Goal: Obtain resource: Download file/media

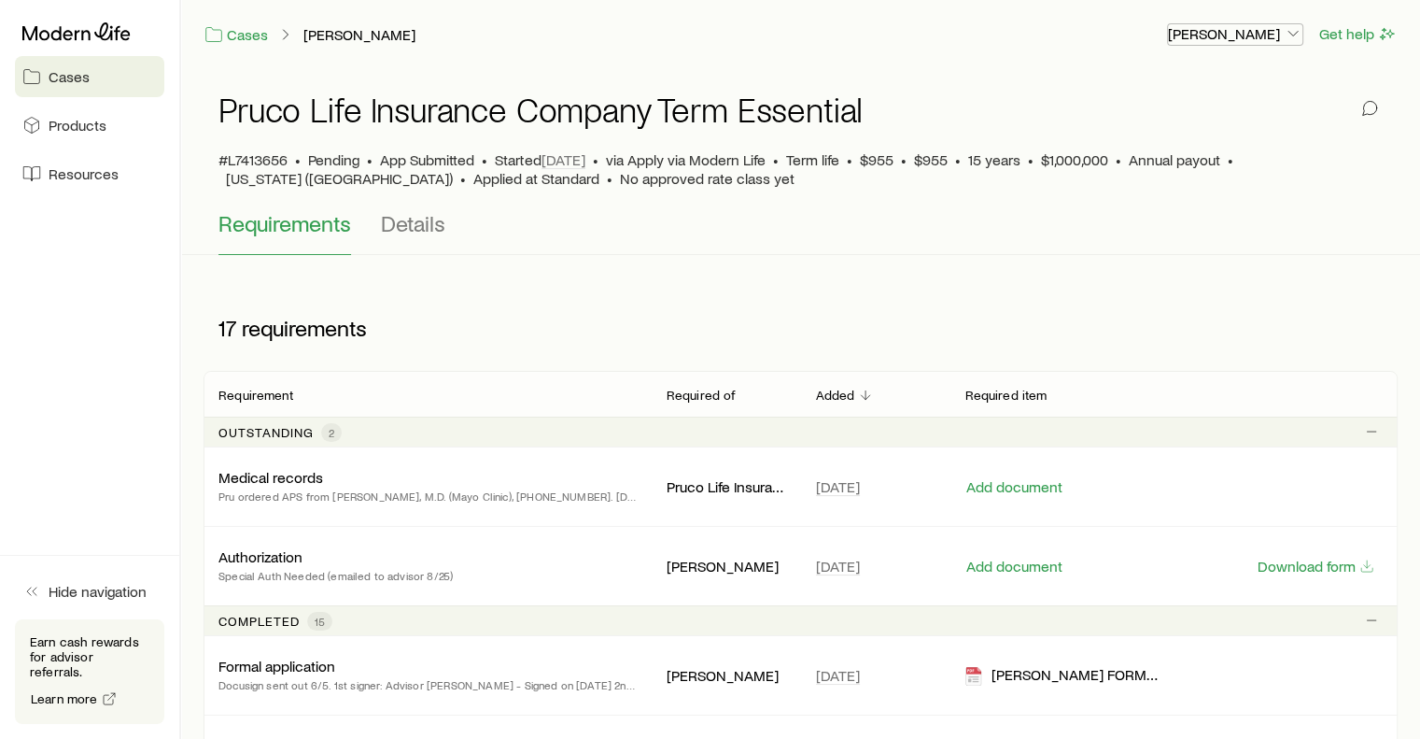
click at [1247, 25] on p "[PERSON_NAME]" at bounding box center [1235, 33] width 134 height 19
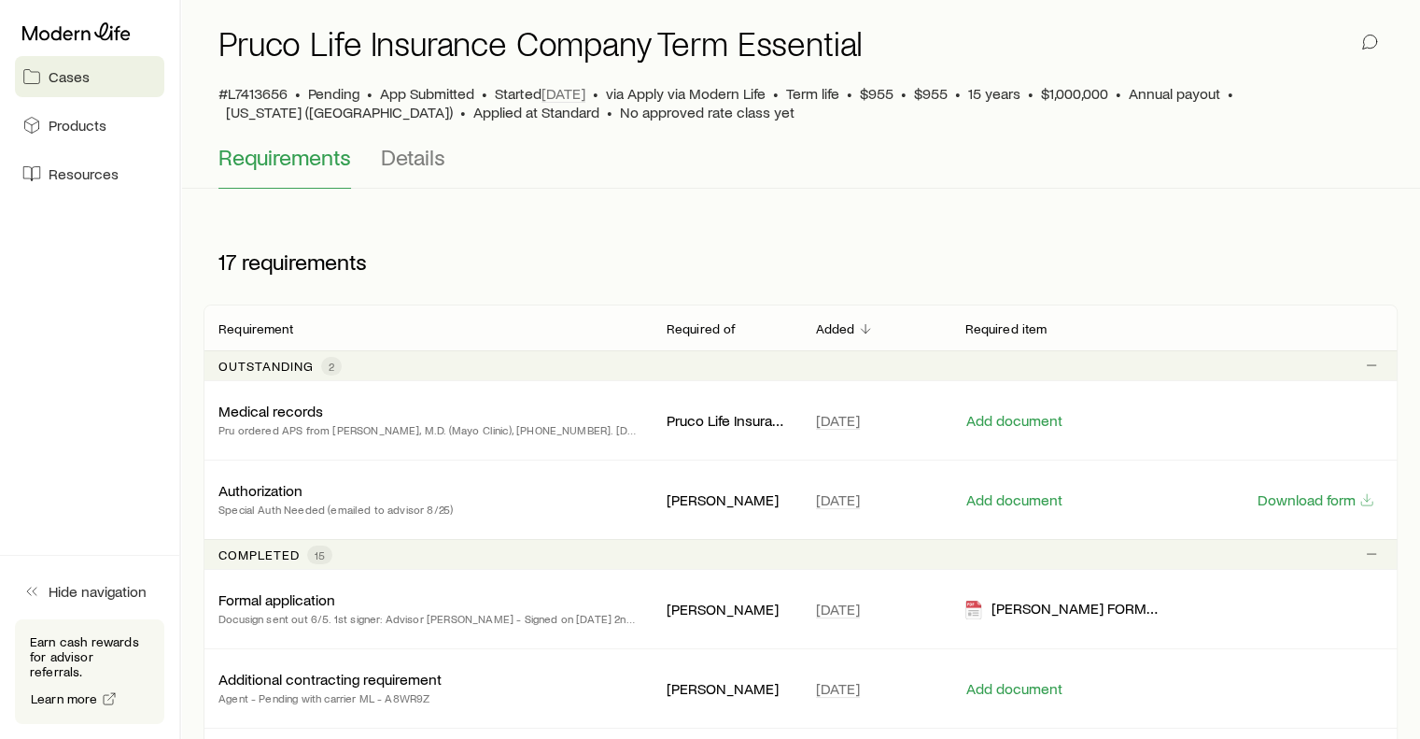
scroll to position [67, 0]
click at [439, 512] on p "Special Auth Needed (emailed to advisor 8/25)" at bounding box center [335, 508] width 234 height 19
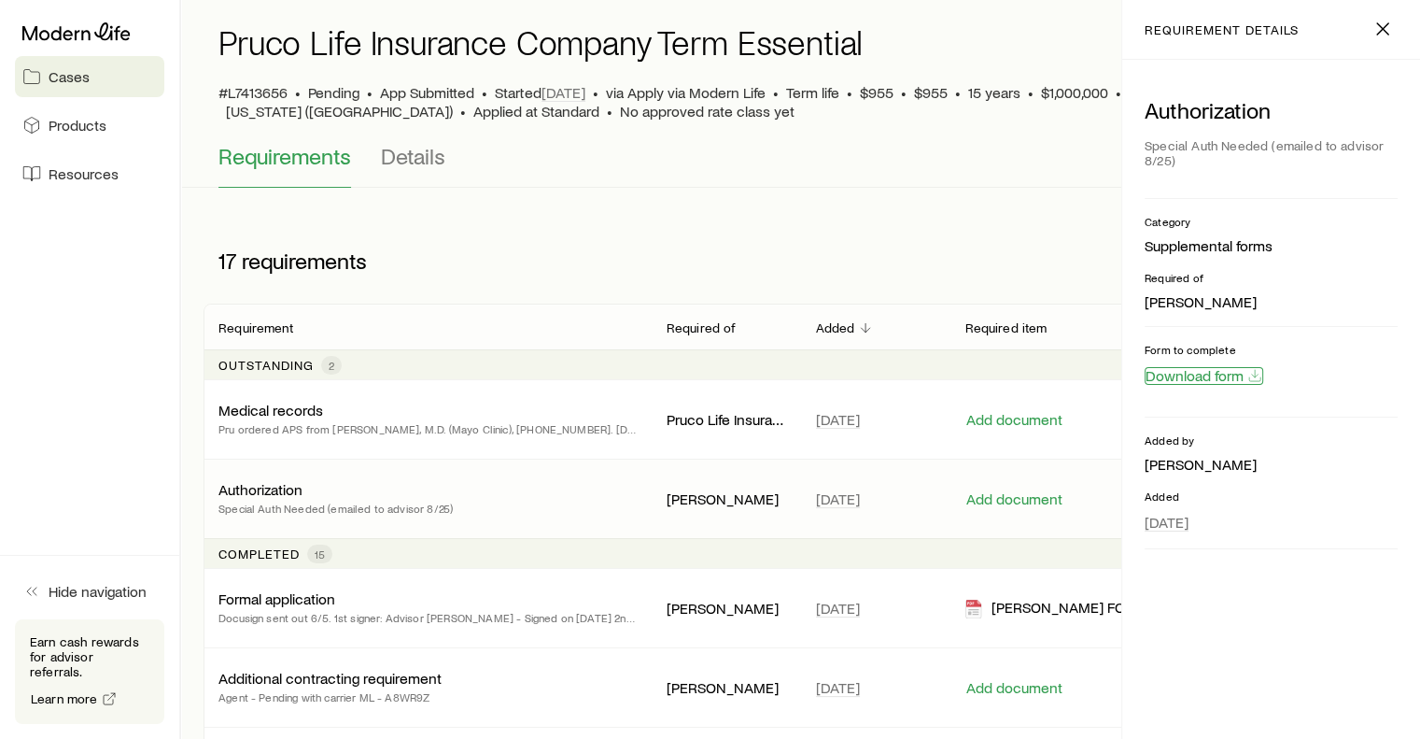
click at [1182, 379] on button "Download form" at bounding box center [1204, 376] width 119 height 18
click at [575, 410] on div "Medical records Pru ordered APS from [PERSON_NAME], M.D. (Mayo Clinic), [PHONE_…" at bounding box center [427, 419] width 418 height 37
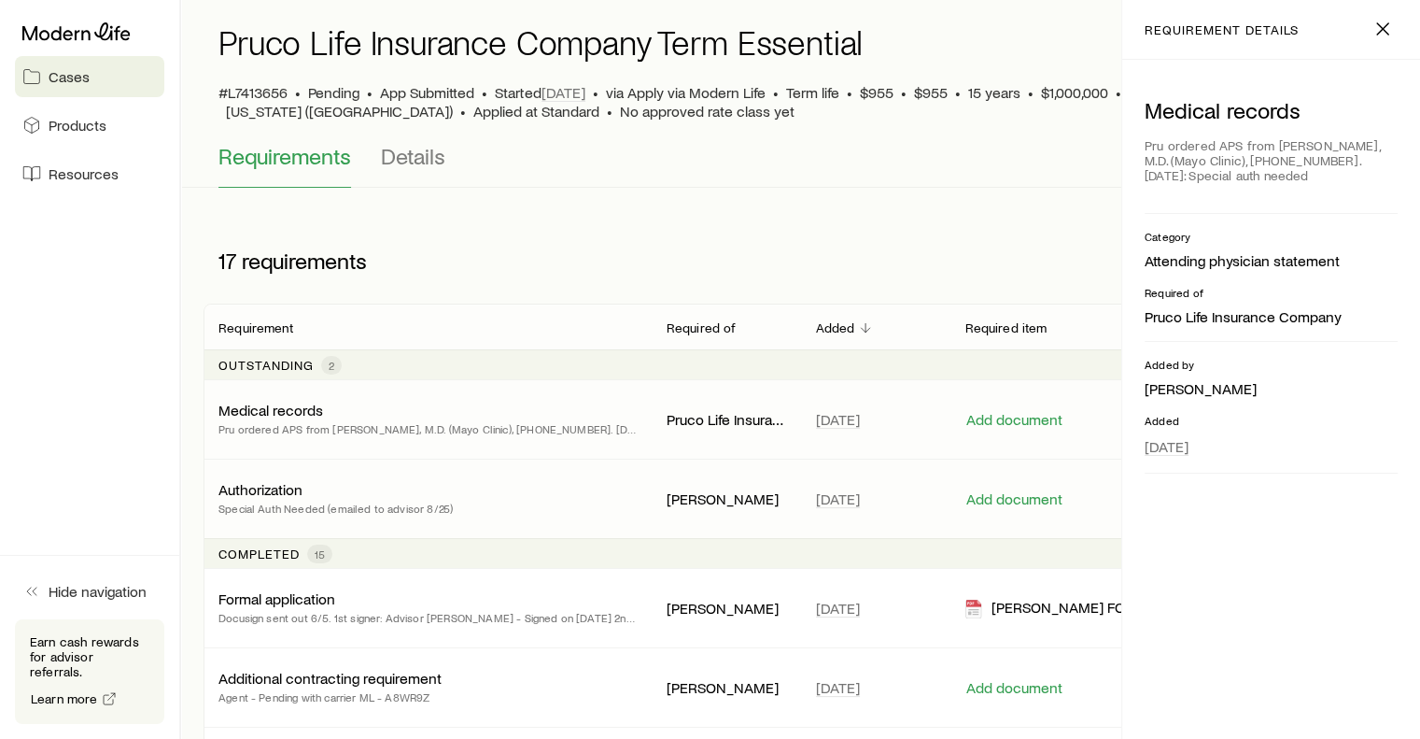
drag, startPoint x: 562, startPoint y: 480, endPoint x: 529, endPoint y: 486, distance: 33.2
click at [529, 486] on div "Authorization Special Auth Needed (emailed to advisor 8/25)" at bounding box center [427, 498] width 418 height 37
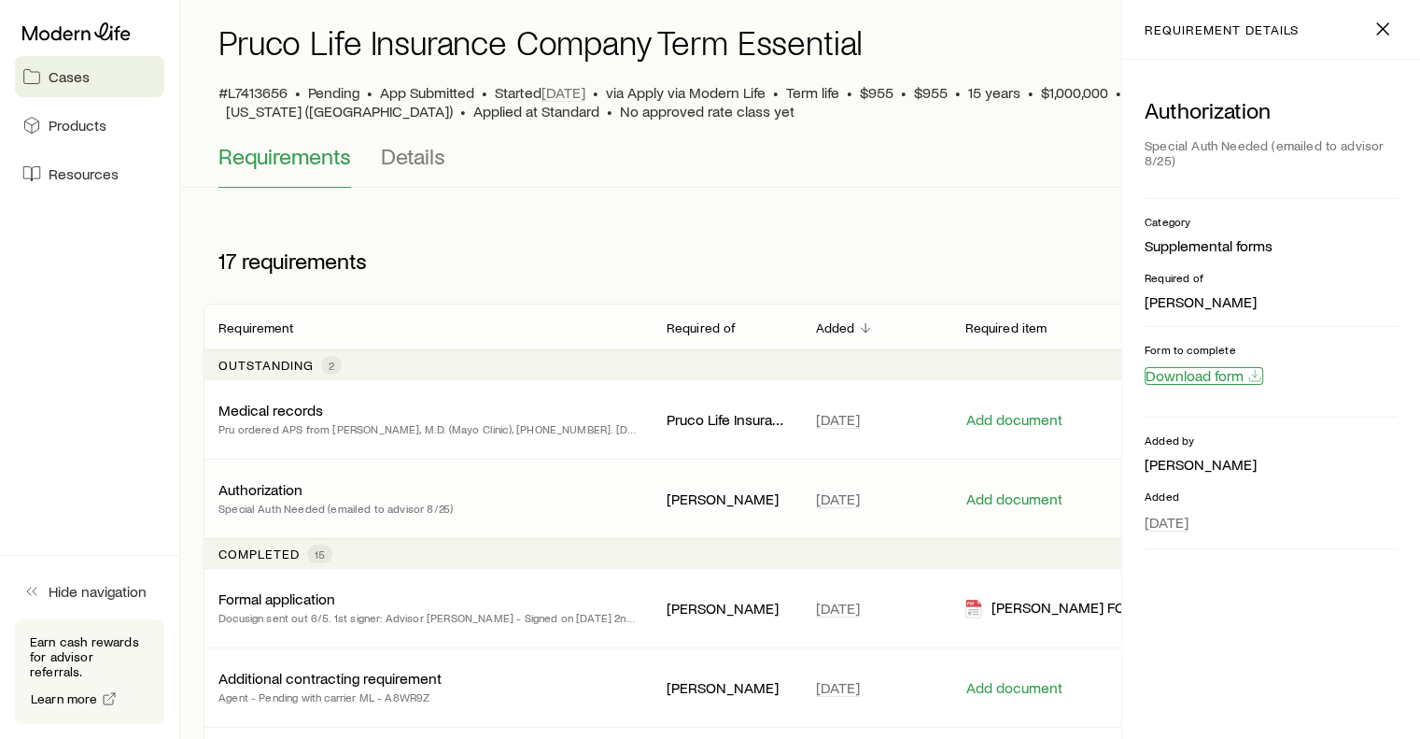
click at [1200, 372] on button "Download form" at bounding box center [1204, 376] width 119 height 18
